Goal: Task Accomplishment & Management: Use online tool/utility

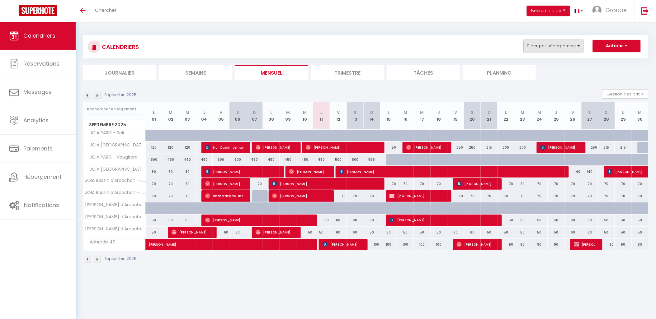
click at [568, 46] on button "Filtrer par hébergement" at bounding box center [554, 46] width 60 height 12
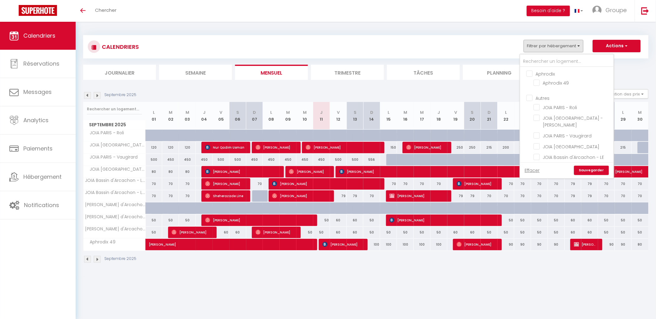
click at [536, 103] on ul "Autres JOIA PARIS - Roli JOIA [GEOGRAPHIC_DATA] - [PERSON_NAME] [GEOGRAPHIC_DAT…" at bounding box center [566, 167] width 93 height 151
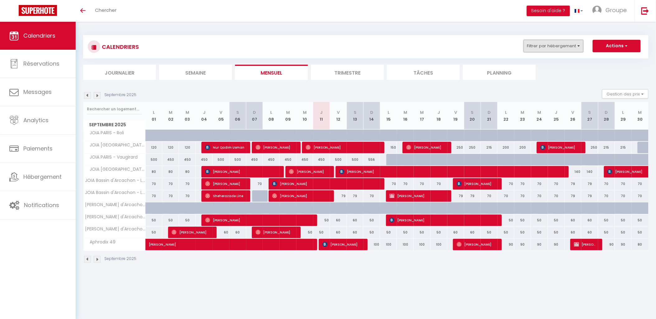
click at [556, 44] on button "Filtrer par hébergement" at bounding box center [554, 46] width 60 height 12
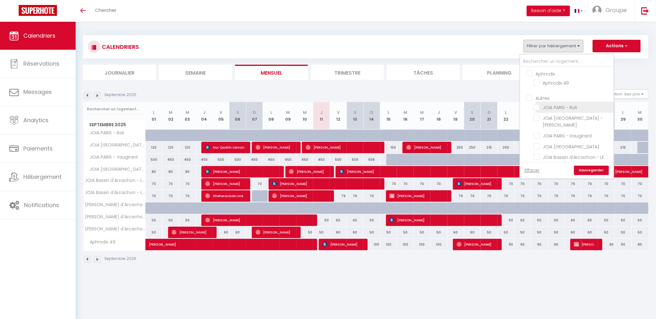
click at [555, 109] on input "JOIA PARIS - Roli" at bounding box center [573, 107] width 78 height 6
checkbox input "true"
checkbox input "false"
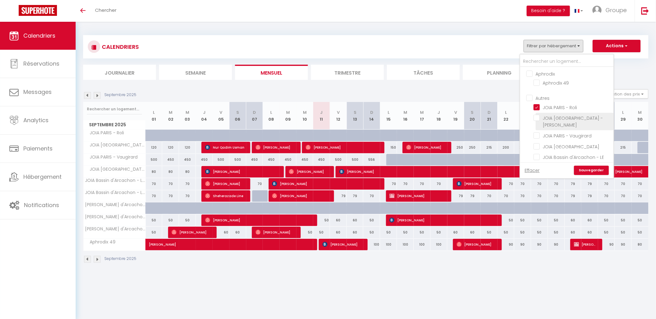
checkbox input "false"
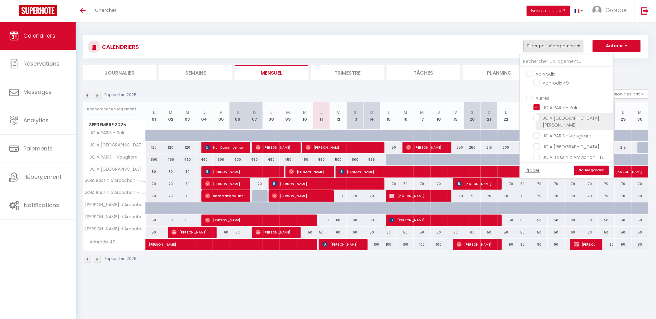
checkbox input "false"
click at [554, 130] on li "JOIA PARIS - Vaugirard" at bounding box center [575, 135] width 78 height 11
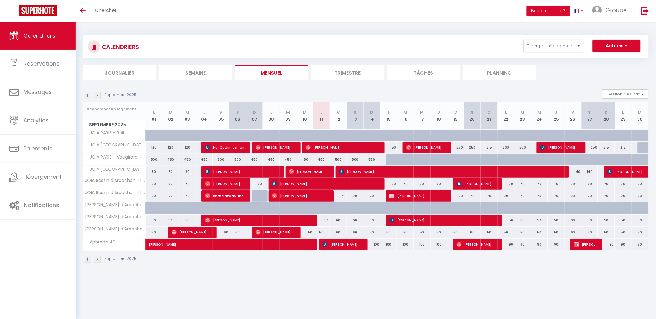
click at [547, 55] on div "CALENDRIERS Filtrer par hébergement Aphrodix Aphrodix 49 Autres JOIA [GEOGRAPHI…" at bounding box center [365, 46] width 565 height 23
click at [548, 49] on button "Filtrer par hébergement" at bounding box center [554, 46] width 60 height 12
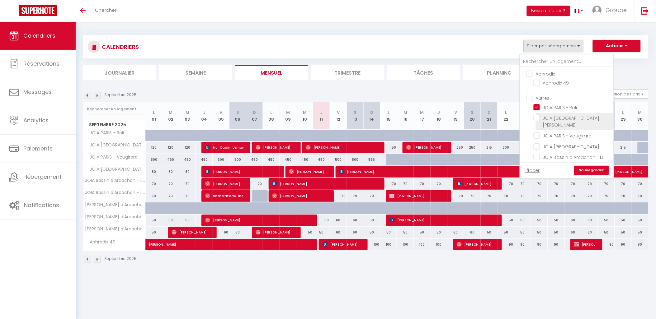
click at [558, 120] on input "JOIA [GEOGRAPHIC_DATA] - [PERSON_NAME]" at bounding box center [573, 118] width 78 height 6
checkbox input "true"
checkbox input "false"
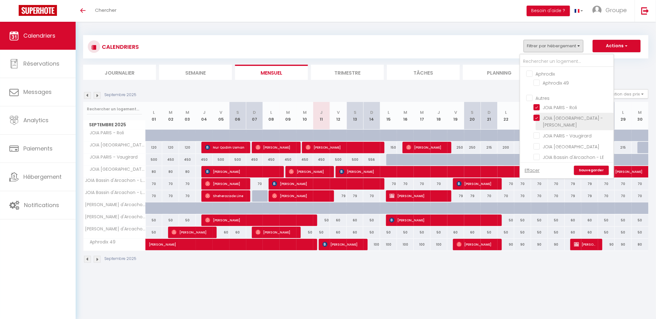
checkbox input "false"
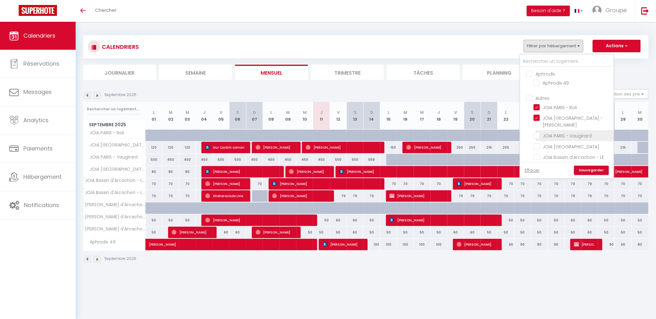
click at [557, 132] on input "JOIA PARIS - Vaugirard" at bounding box center [573, 135] width 78 height 6
checkbox input "true"
checkbox input "false"
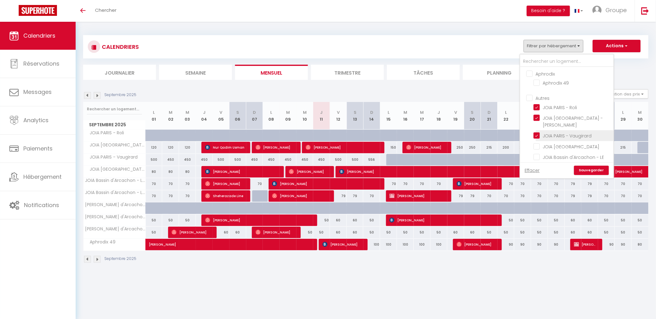
checkbox input "false"
click at [557, 143] on input "JOIA [GEOGRAPHIC_DATA]" at bounding box center [573, 146] width 78 height 6
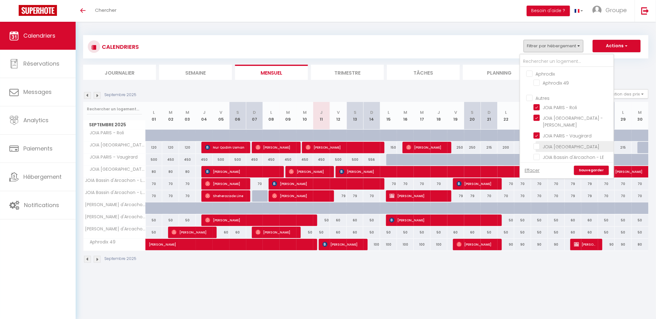
checkbox input "true"
checkbox input "false"
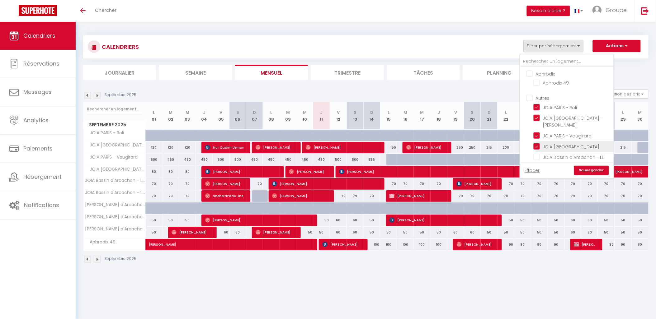
checkbox input "false"
click at [589, 170] on link "Sauvegarder" at bounding box center [591, 170] width 35 height 9
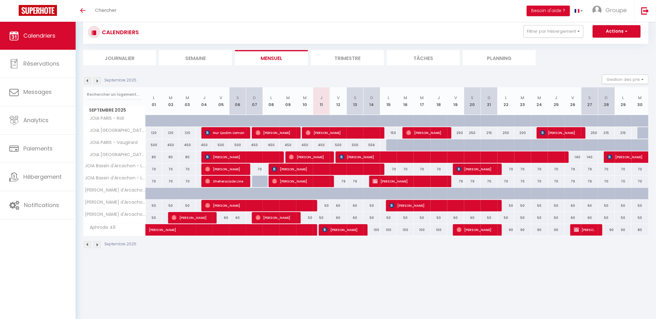
scroll to position [22, 0]
